Goal: Information Seeking & Learning: Learn about a topic

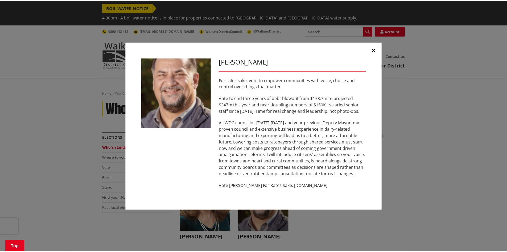
scroll to position [133, 0]
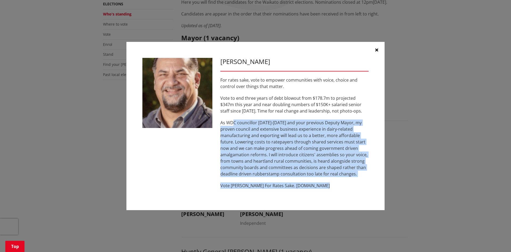
drag, startPoint x: 234, startPoint y: 125, endPoint x: 356, endPoint y: 190, distance: 139.1
click at [356, 190] on div "[PERSON_NAME] For rates sake, vote to empower communities with voice, choice an…" at bounding box center [295, 126] width 156 height 136
click at [326, 186] on p "Vote [PERSON_NAME] For Rates Sake. [DOMAIN_NAME]" at bounding box center [295, 185] width 148 height 6
click at [286, 184] on p "Vote [PERSON_NAME] For Rates Sake. [DOMAIN_NAME]" at bounding box center [295, 185] width 148 height 6
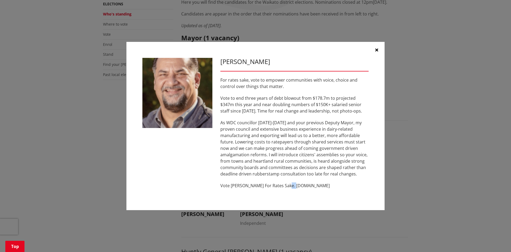
click at [286, 184] on p "Vote [PERSON_NAME] For Rates Sake. [DOMAIN_NAME]" at bounding box center [295, 185] width 148 height 6
click at [286, 186] on p "Vote [PERSON_NAME] For Rates Sake. [DOMAIN_NAME]" at bounding box center [295, 185] width 148 height 6
drag, startPoint x: 285, startPoint y: 186, endPoint x: 321, endPoint y: 186, distance: 36.0
click at [321, 186] on p "Vote [PERSON_NAME] For Rates Sake. [DOMAIN_NAME]" at bounding box center [295, 185] width 148 height 6
copy p "[DOMAIN_NAME]"
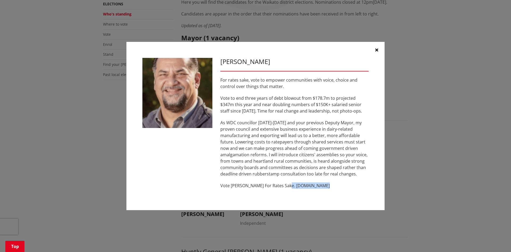
click at [377, 50] on icon "button" at bounding box center [377, 50] width 3 height 4
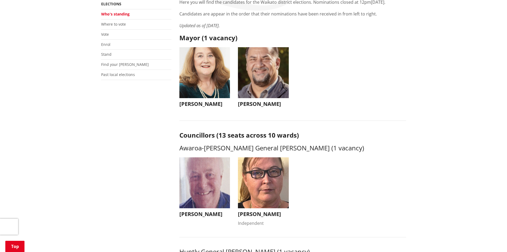
click at [187, 101] on h3 "[PERSON_NAME]" at bounding box center [205, 104] width 51 height 6
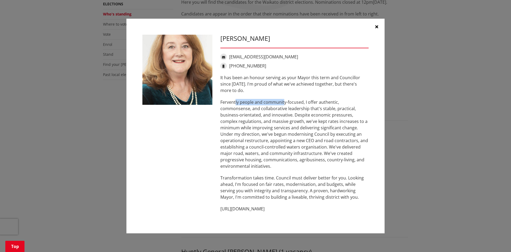
drag, startPoint x: 236, startPoint y: 103, endPoint x: 283, endPoint y: 101, distance: 47.2
click at [283, 101] on p "Fervently people and community-focused, I offer authentic, commonsense, and col…" at bounding box center [295, 134] width 148 height 70
click at [376, 27] on icon "button" at bounding box center [377, 27] width 3 height 4
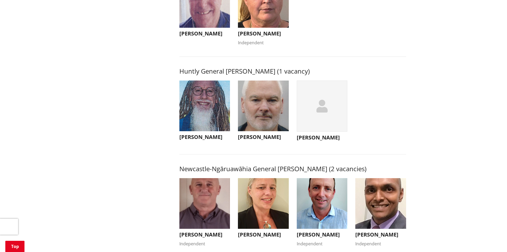
scroll to position [320, 0]
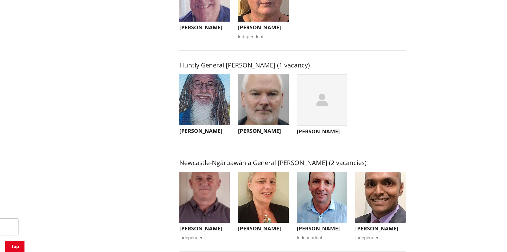
click at [267, 128] on h3 "[PERSON_NAME]" at bounding box center [263, 131] width 51 height 6
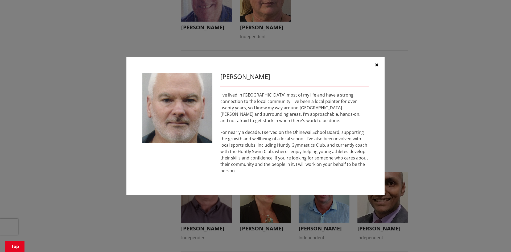
click at [377, 67] on icon "button" at bounding box center [377, 65] width 3 height 4
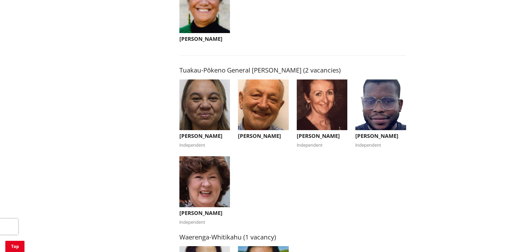
scroll to position [906, 0]
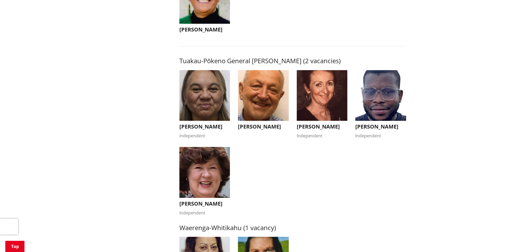
click at [192, 123] on h3 "[PERSON_NAME]" at bounding box center [205, 126] width 51 height 6
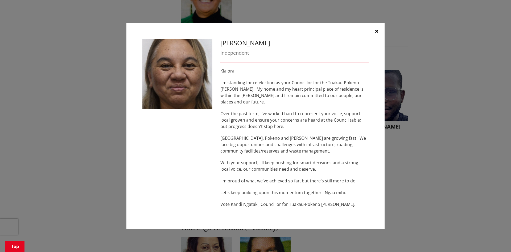
click at [377, 33] on icon "button" at bounding box center [377, 31] width 3 height 4
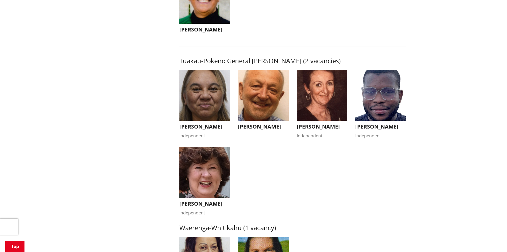
click at [256, 123] on h3 "[PERSON_NAME]" at bounding box center [263, 126] width 51 height 6
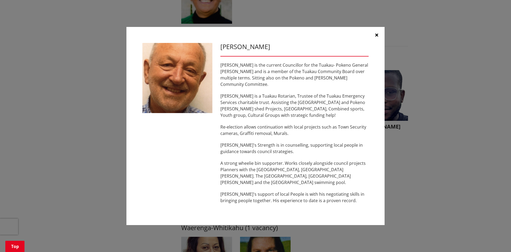
click at [378, 37] on icon "button" at bounding box center [377, 35] width 3 height 4
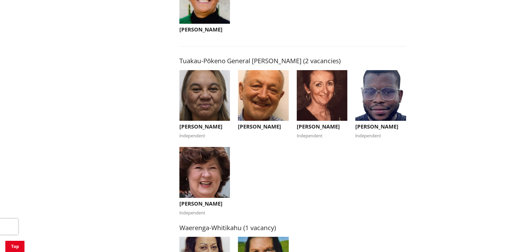
click at [306, 123] on h3 "[PERSON_NAME]" at bounding box center [322, 126] width 51 height 6
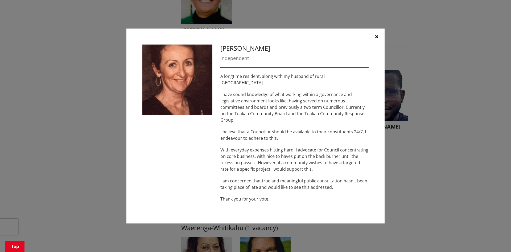
click at [376, 39] on icon "button" at bounding box center [377, 36] width 3 height 4
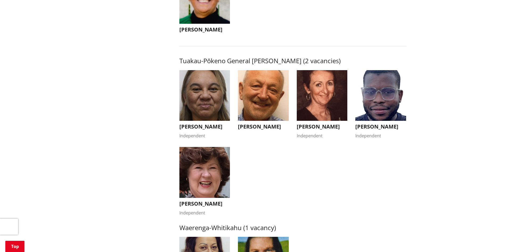
click at [204, 200] on h3 "[PERSON_NAME]" at bounding box center [205, 203] width 51 height 6
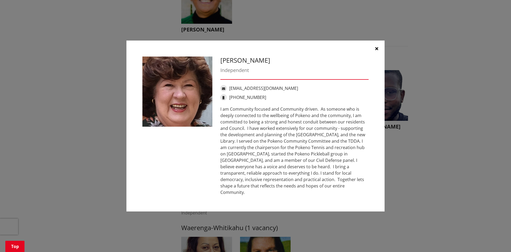
click at [376, 51] on icon "button" at bounding box center [377, 48] width 3 height 4
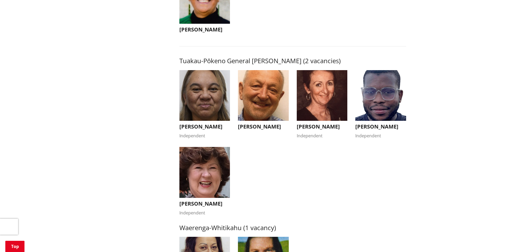
click at [379, 94] on img "button" at bounding box center [381, 95] width 51 height 51
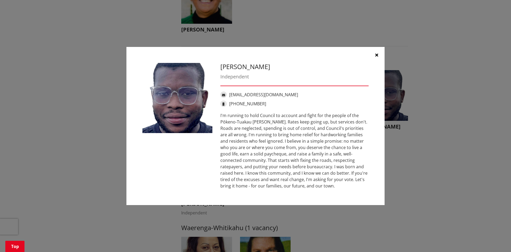
click at [378, 55] on icon "button" at bounding box center [377, 55] width 3 height 4
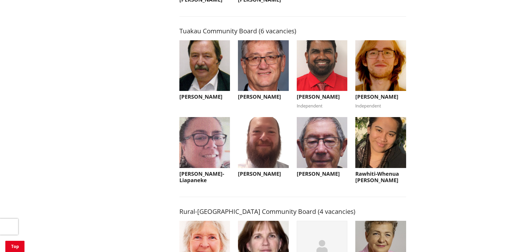
scroll to position [2318, 0]
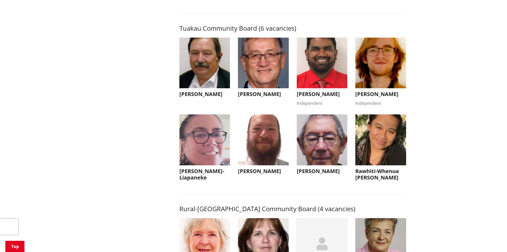
click at [194, 97] on h3 "[PERSON_NAME]" at bounding box center [205, 94] width 51 height 6
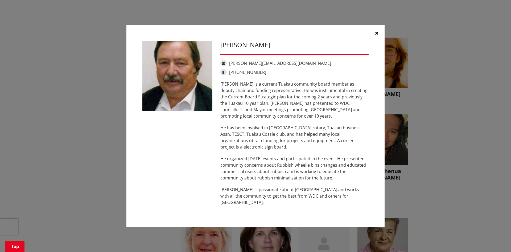
click at [377, 35] on icon "button" at bounding box center [377, 33] width 3 height 4
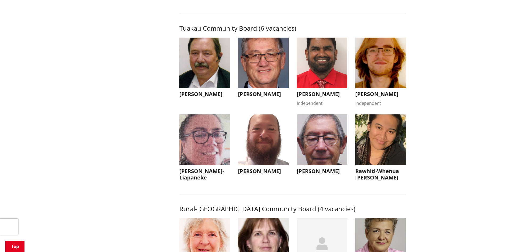
click at [252, 174] on h3 "[PERSON_NAME]" at bounding box center [263, 171] width 51 height 6
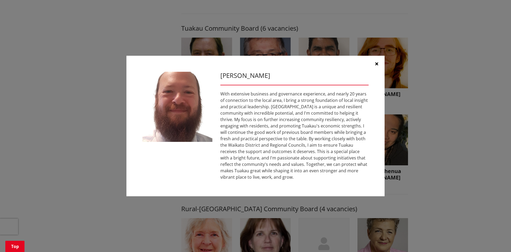
click at [377, 63] on icon "button" at bounding box center [377, 64] width 3 height 4
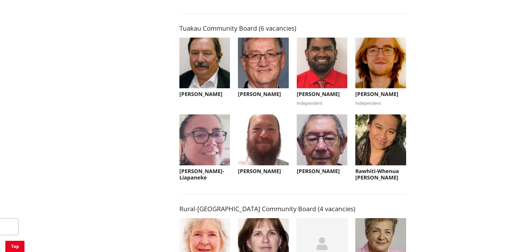
click at [320, 149] on img "button" at bounding box center [322, 139] width 51 height 51
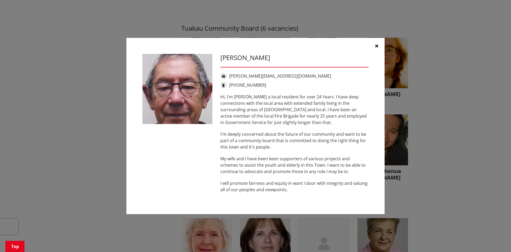
click at [378, 46] on icon "button" at bounding box center [377, 46] width 3 height 4
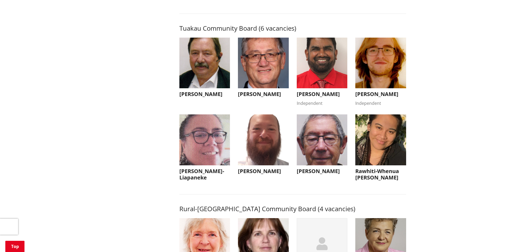
click at [249, 87] on img "button" at bounding box center [263, 63] width 51 height 51
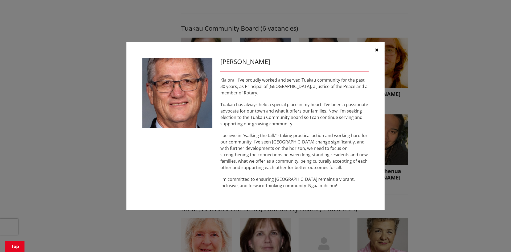
click at [376, 50] on icon "button" at bounding box center [377, 50] width 3 height 4
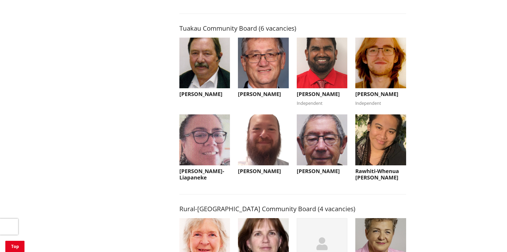
click at [376, 152] on img "button" at bounding box center [381, 139] width 51 height 51
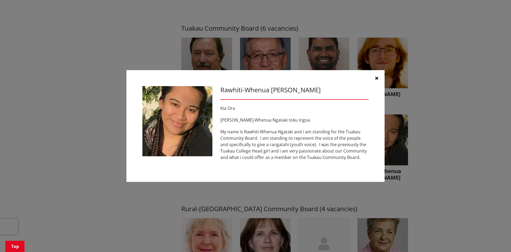
click at [378, 78] on icon "button" at bounding box center [377, 78] width 3 height 4
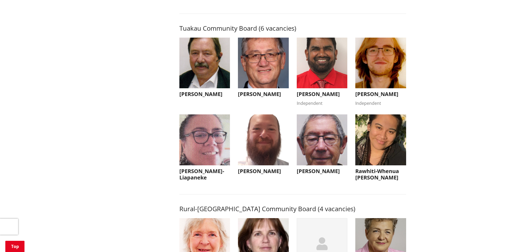
click at [209, 158] on img "button" at bounding box center [205, 139] width 51 height 51
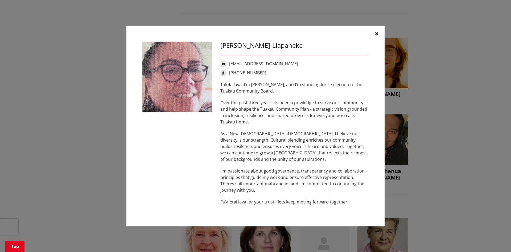
click at [377, 34] on icon "button" at bounding box center [377, 33] width 3 height 4
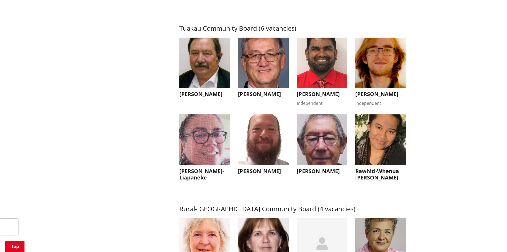
click at [213, 88] on img "button" at bounding box center [205, 63] width 51 height 51
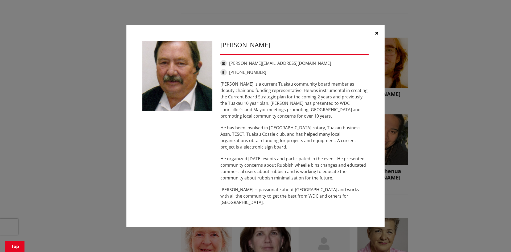
click at [378, 35] on icon "button" at bounding box center [377, 33] width 3 height 4
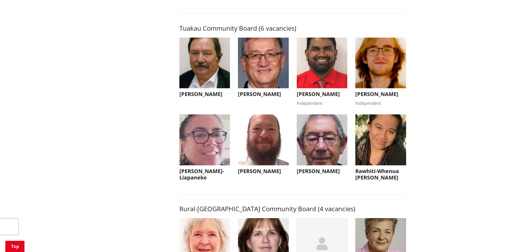
click at [369, 97] on h3 "[PERSON_NAME]" at bounding box center [381, 94] width 51 height 6
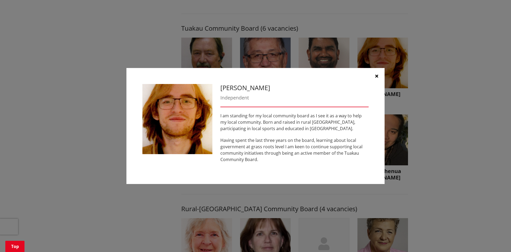
click at [377, 75] on icon "button" at bounding box center [377, 76] width 3 height 4
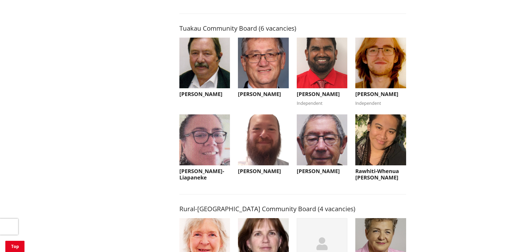
click at [315, 176] on button "[PERSON_NAME]" at bounding box center [322, 145] width 51 height 63
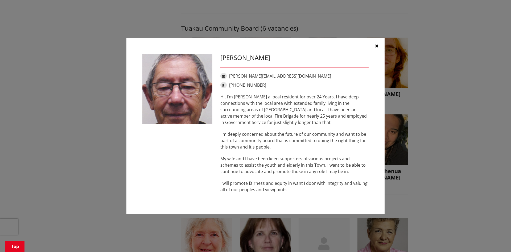
click at [378, 45] on icon "button" at bounding box center [377, 46] width 3 height 4
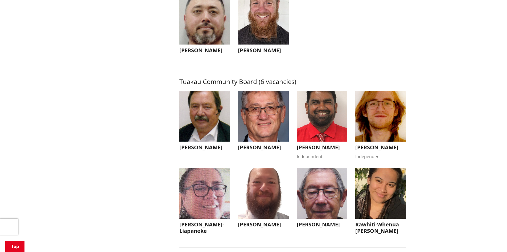
scroll to position [2291, 0]
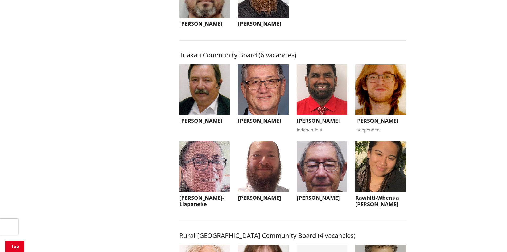
click at [307, 124] on h3 "[PERSON_NAME]" at bounding box center [322, 120] width 51 height 6
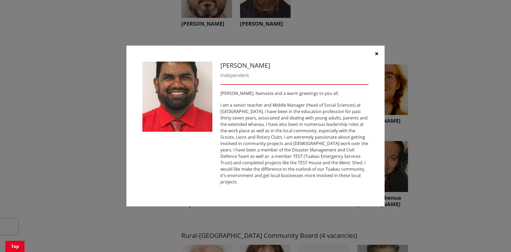
click at [377, 56] on icon "button" at bounding box center [377, 53] width 3 height 4
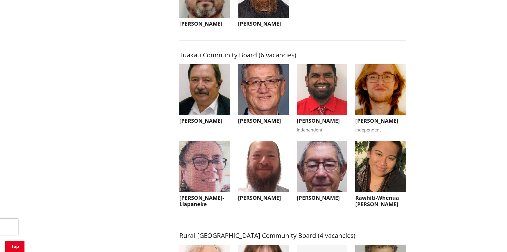
click at [311, 185] on img "button" at bounding box center [322, 166] width 51 height 51
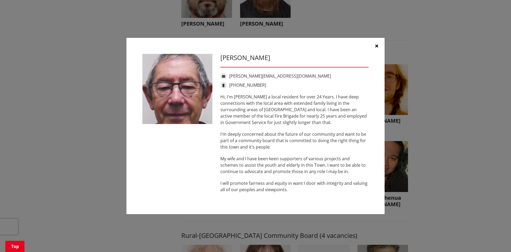
click at [377, 46] on icon "button" at bounding box center [377, 46] width 3 height 4
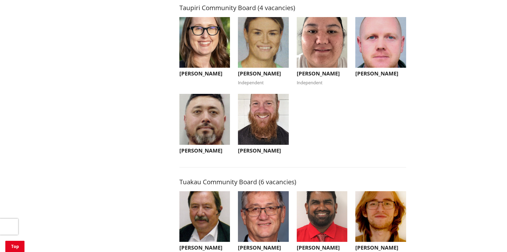
scroll to position [2158, 0]
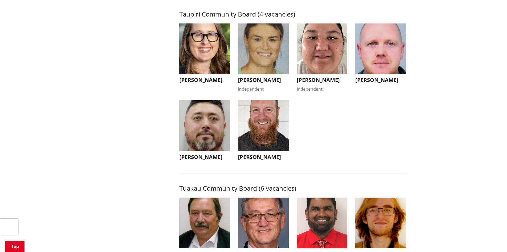
click at [259, 136] on img "button" at bounding box center [263, 125] width 51 height 51
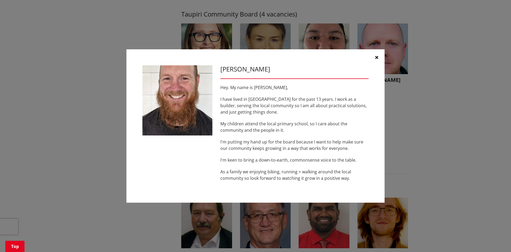
click at [378, 55] on icon "button" at bounding box center [377, 57] width 3 height 4
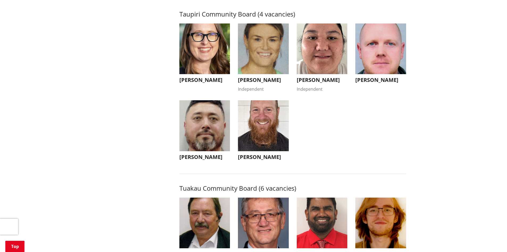
click at [374, 82] on h3 "[PERSON_NAME]" at bounding box center [381, 80] width 51 height 6
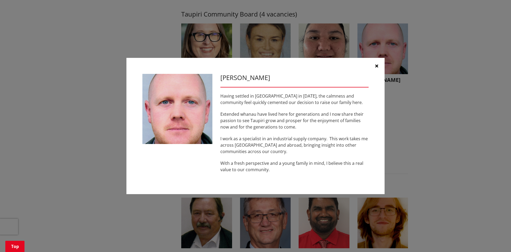
click at [376, 65] on icon "button" at bounding box center [377, 66] width 3 height 4
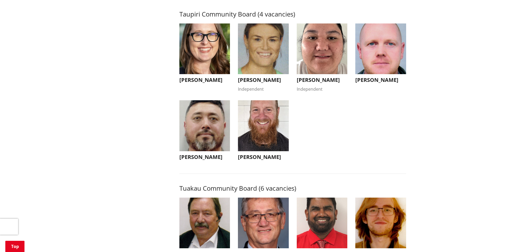
click at [196, 136] on img "button" at bounding box center [205, 125] width 51 height 51
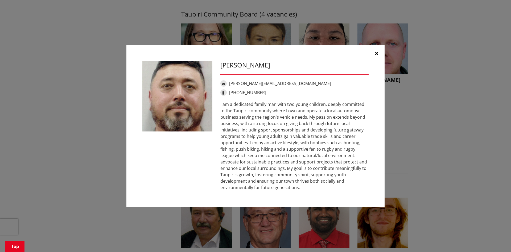
click at [378, 53] on icon "button" at bounding box center [377, 53] width 3 height 4
